Goal: Find specific page/section: Find specific page/section

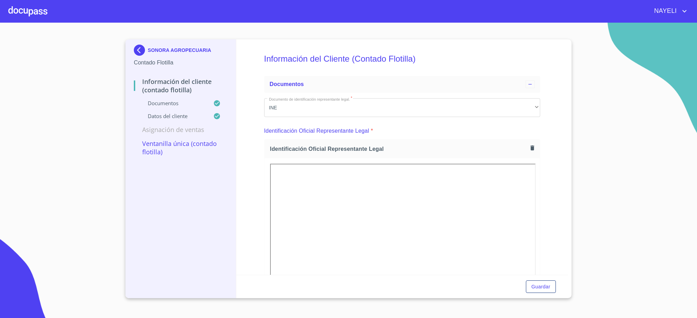
click at [145, 50] on img at bounding box center [141, 50] width 14 height 11
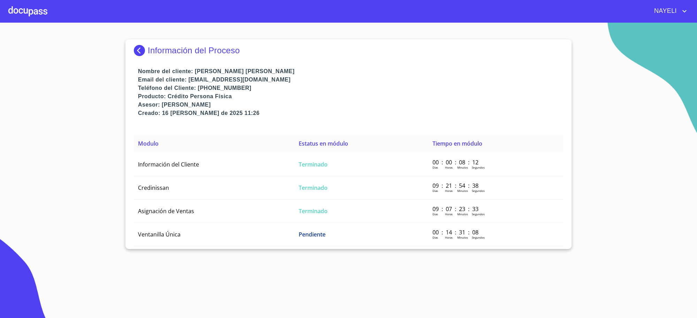
click at [145, 50] on img at bounding box center [141, 50] width 14 height 11
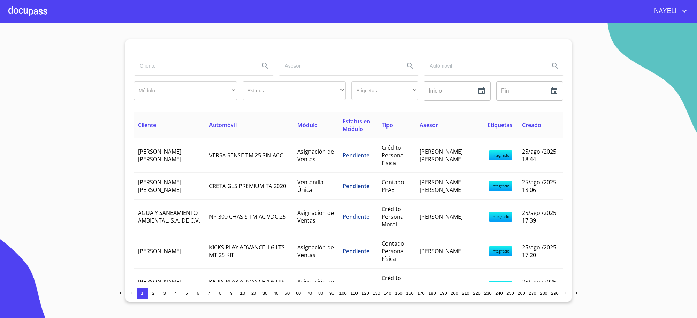
click at [164, 67] on input "search" at bounding box center [194, 65] width 120 height 19
type input "BACHOCO"
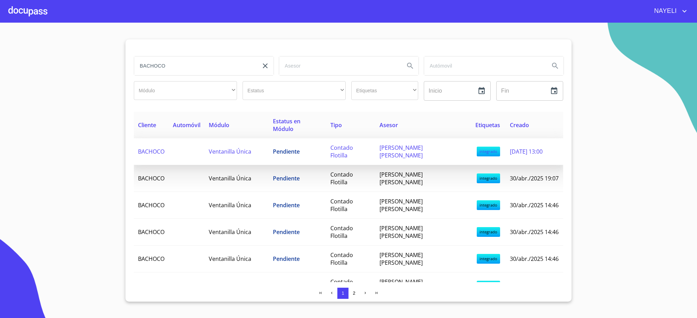
click at [223, 148] on span "Ventanilla Única" at bounding box center [230, 152] width 43 height 8
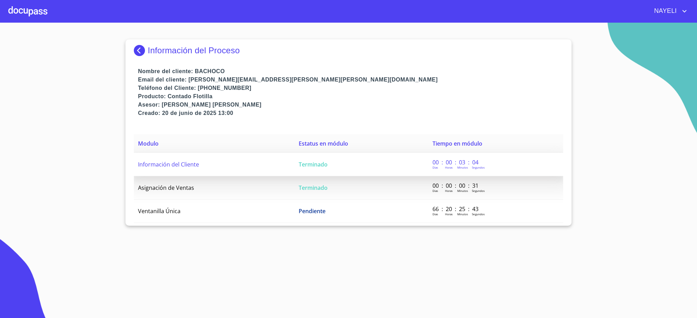
click at [281, 171] on td "Información del Cliente" at bounding box center [214, 164] width 161 height 23
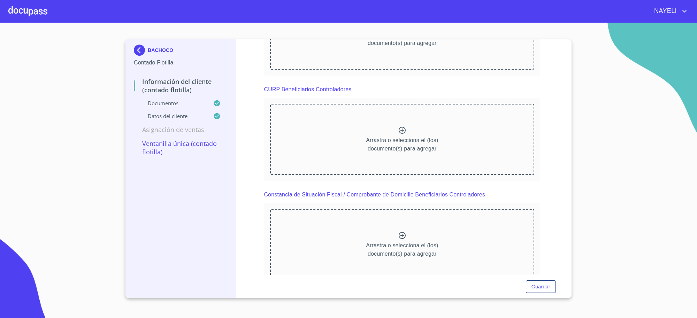
scroll to position [1858, 0]
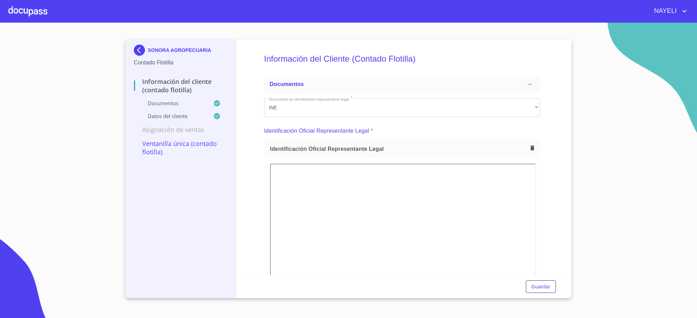
click at [139, 52] on img at bounding box center [141, 50] width 14 height 11
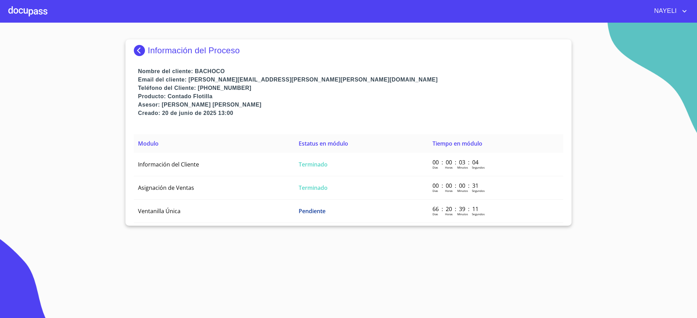
click at [139, 52] on img at bounding box center [141, 50] width 14 height 11
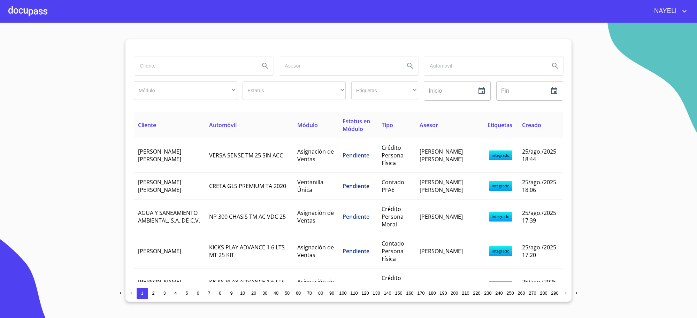
click at [183, 63] on input "search" at bounding box center [194, 65] width 120 height 19
type input "B"
type input "AB&c LEASIN DE MEXICO"
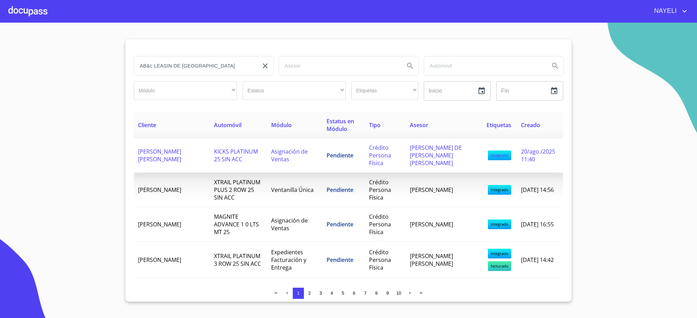
scroll to position [348, 0]
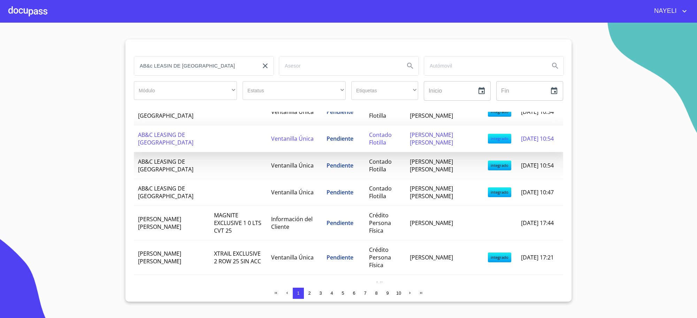
click at [244, 147] on td at bounding box center [238, 138] width 57 height 27
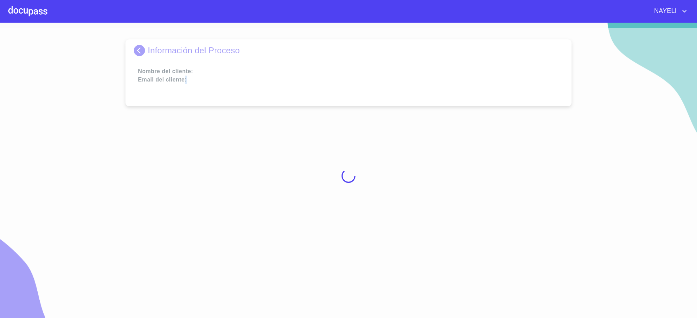
click at [244, 147] on div at bounding box center [348, 175] width 697 height 295
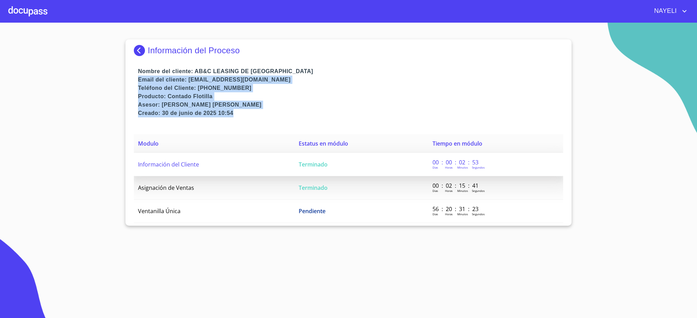
click at [283, 169] on td "Información del Cliente" at bounding box center [214, 164] width 161 height 23
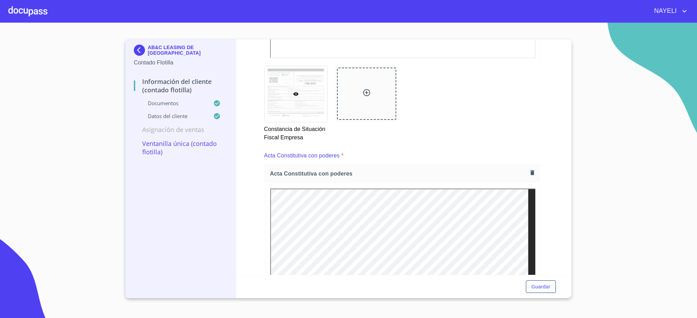
scroll to position [1045, 0]
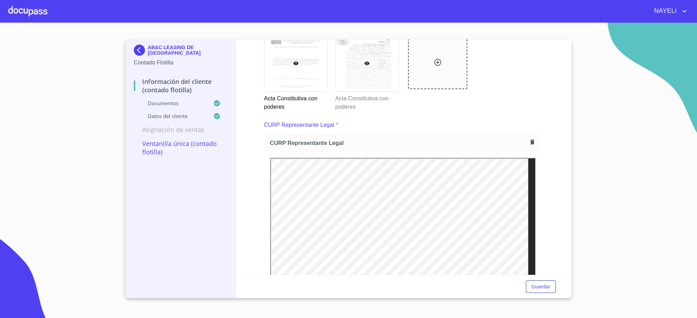
click at [377, 70] on div at bounding box center [367, 64] width 63 height 56
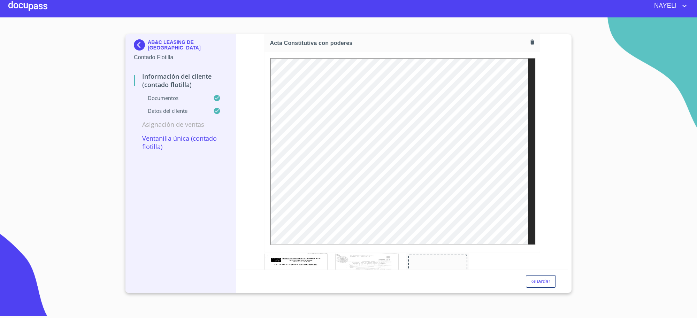
scroll to position [1044, 0]
